Goal: Find contact information: Find phone

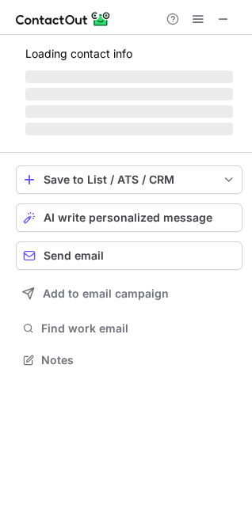
scroll to position [359, 252]
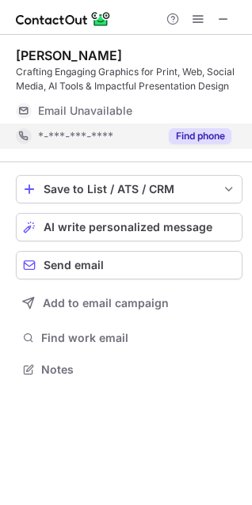
click at [196, 146] on div "Find phone" at bounding box center [195, 136] width 72 height 25
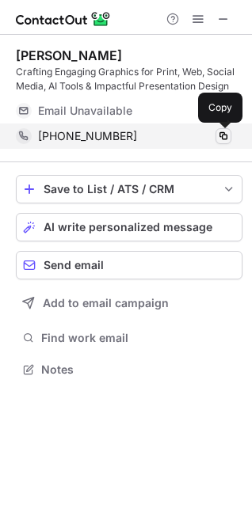
click at [228, 139] on span at bounding box center [223, 136] width 13 height 13
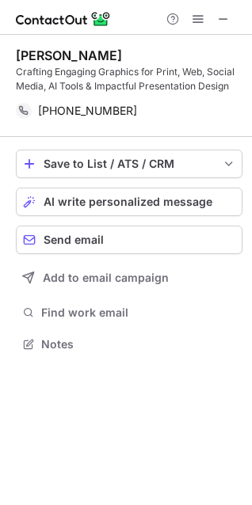
scroll to position [333, 252]
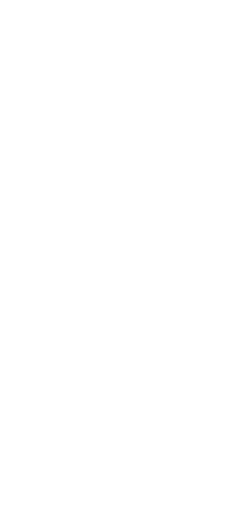
scroll to position [359, 252]
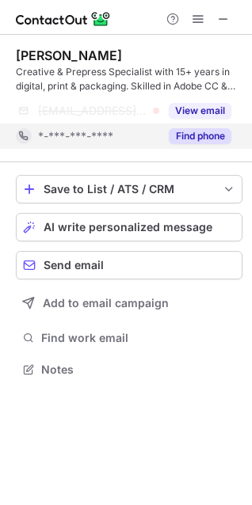
click at [201, 136] on button "Find phone" at bounding box center [200, 136] width 63 height 16
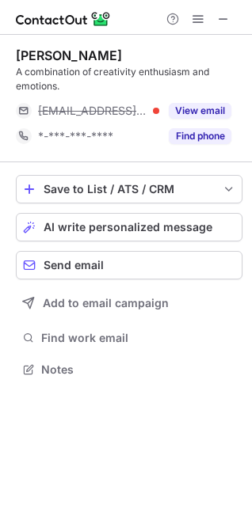
scroll to position [359, 252]
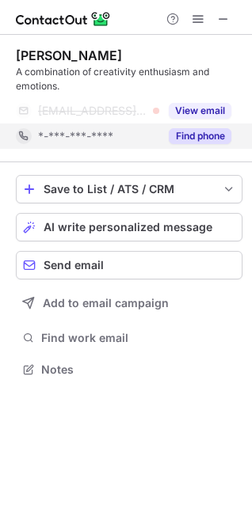
click at [197, 136] on button "Find phone" at bounding box center [200, 136] width 63 height 16
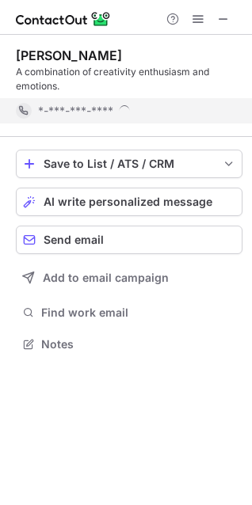
scroll to position [333, 252]
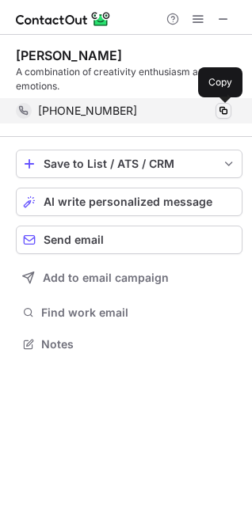
click at [223, 111] on span at bounding box center [223, 111] width 13 height 13
